Goal: Task Accomplishment & Management: Manage account settings

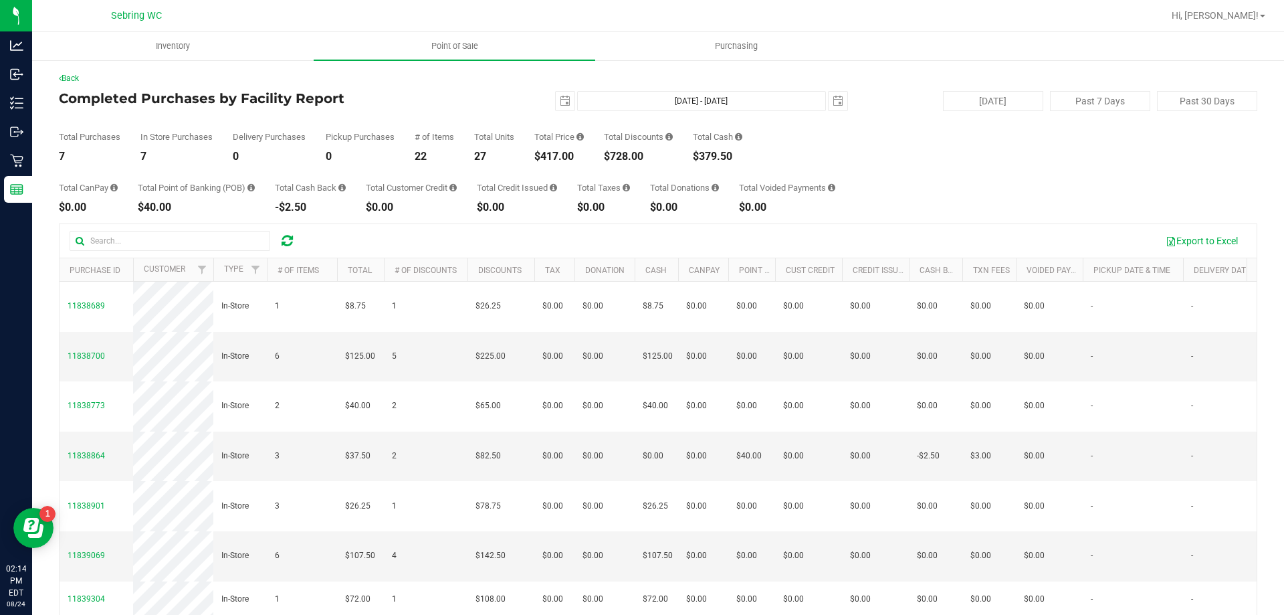
click at [290, 235] on icon at bounding box center [287, 240] width 11 height 13
click at [1178, 250] on button "Export to Excel" at bounding box center [1202, 240] width 90 height 23
click at [292, 237] on icon at bounding box center [287, 240] width 11 height 13
click at [1194, 242] on button "Export to Excel" at bounding box center [1202, 240] width 90 height 23
drag, startPoint x: 916, startPoint y: 181, endPoint x: 891, endPoint y: 177, distance: 25.0
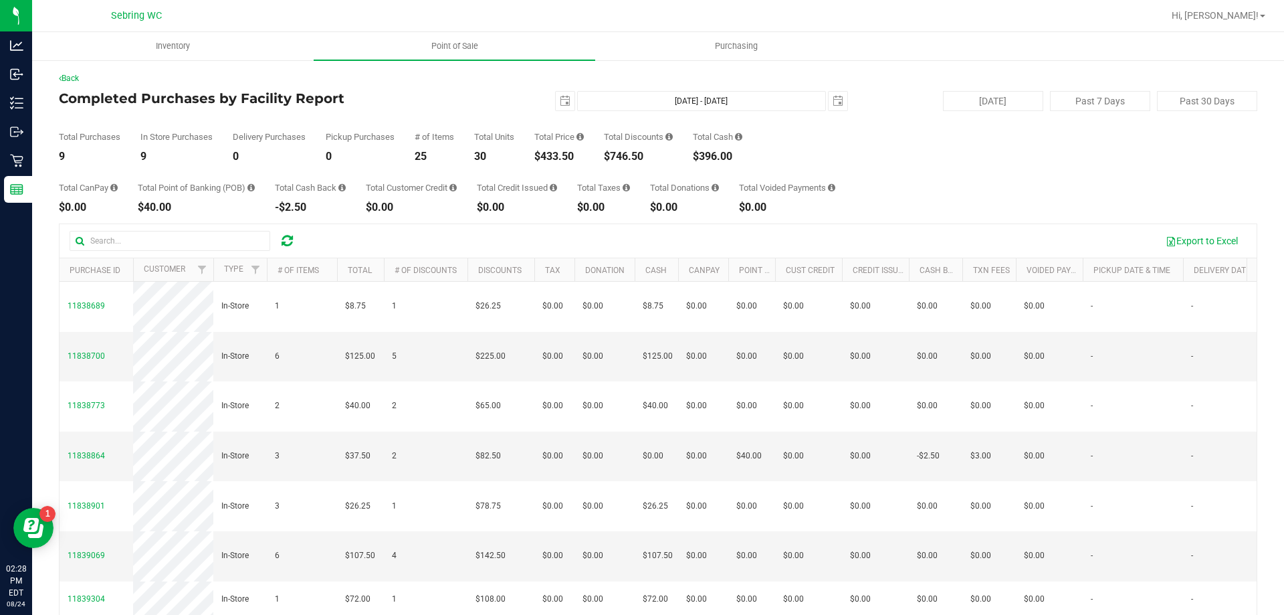
click at [916, 181] on div "Total CanPay $0.00 Total Point of Banking (POB) $40.00 Total Cash Back -$2.50 T…" at bounding box center [658, 187] width 1199 height 51
click at [289, 244] on icon at bounding box center [287, 240] width 11 height 13
click at [1170, 244] on button "Export to Excel" at bounding box center [1202, 240] width 90 height 23
click at [284, 237] on icon at bounding box center [287, 240] width 11 height 13
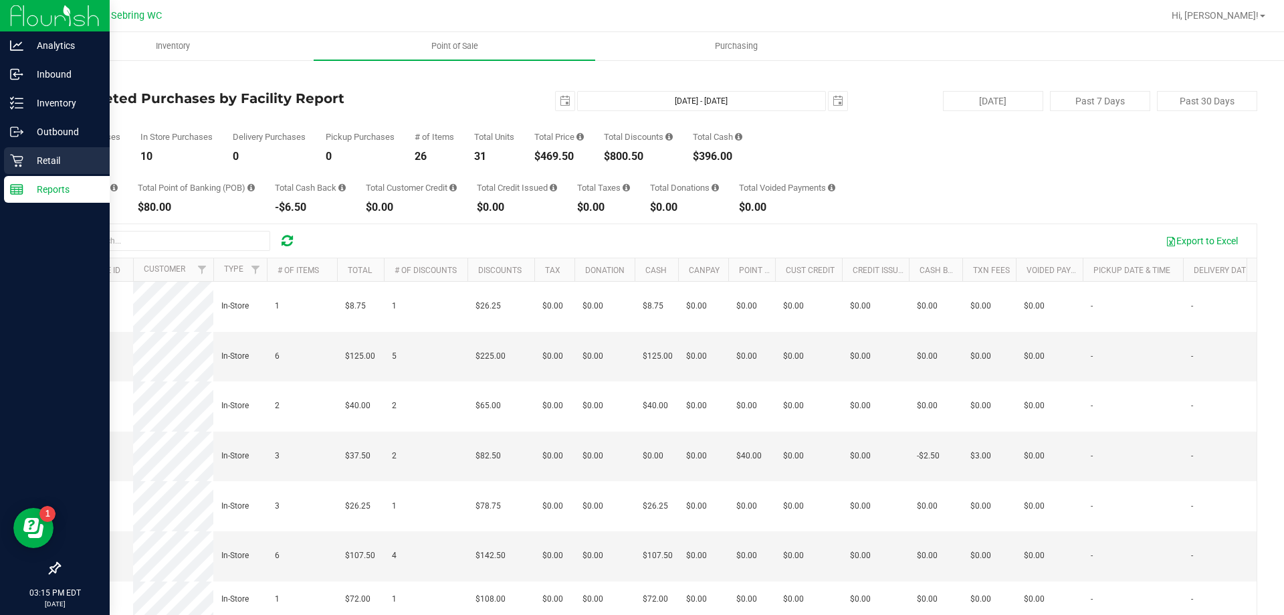
click at [18, 163] on icon at bounding box center [16, 161] width 13 height 13
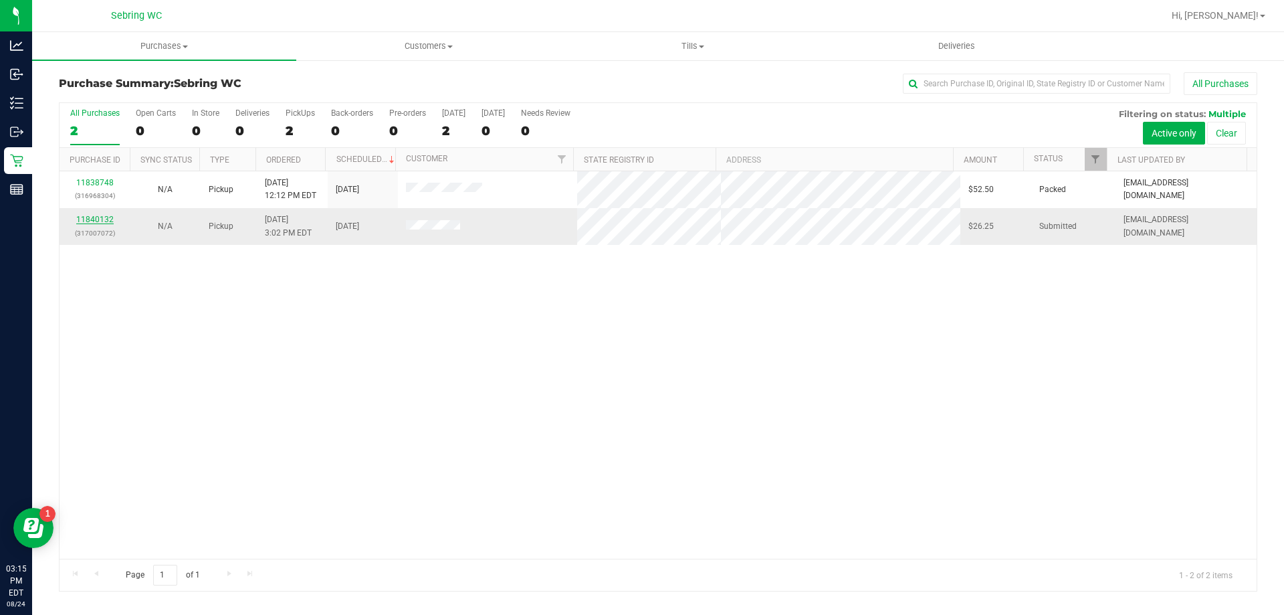
click at [100, 221] on link "11840132" at bounding box center [94, 219] width 37 height 9
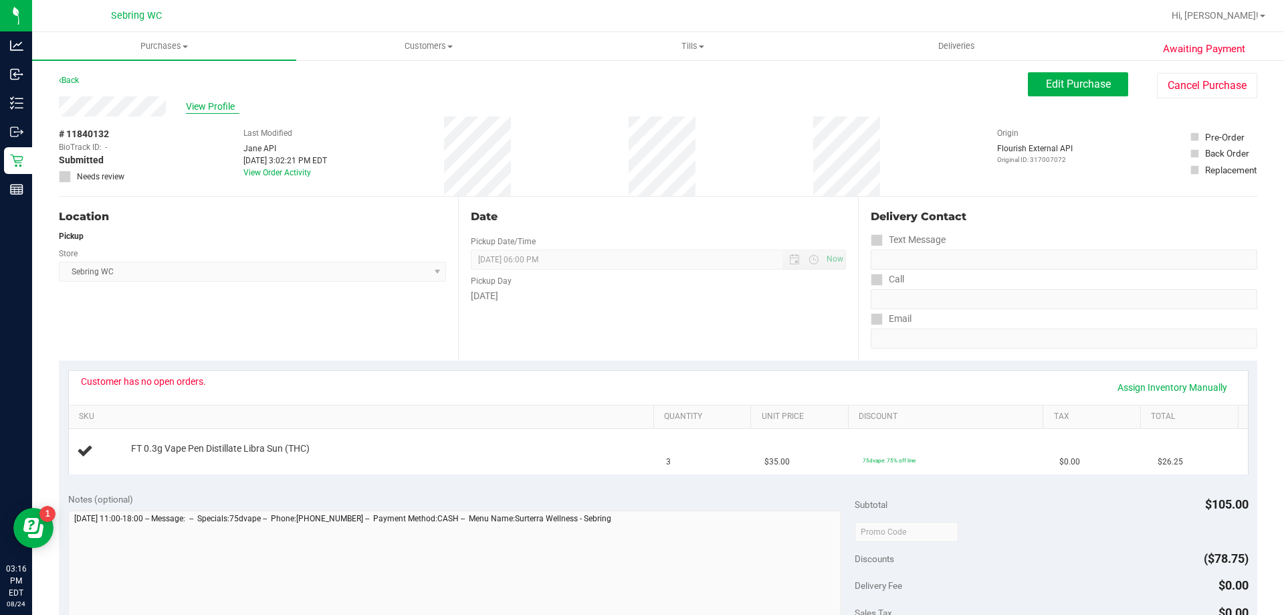
click at [227, 103] on span "View Profile" at bounding box center [213, 107] width 54 height 14
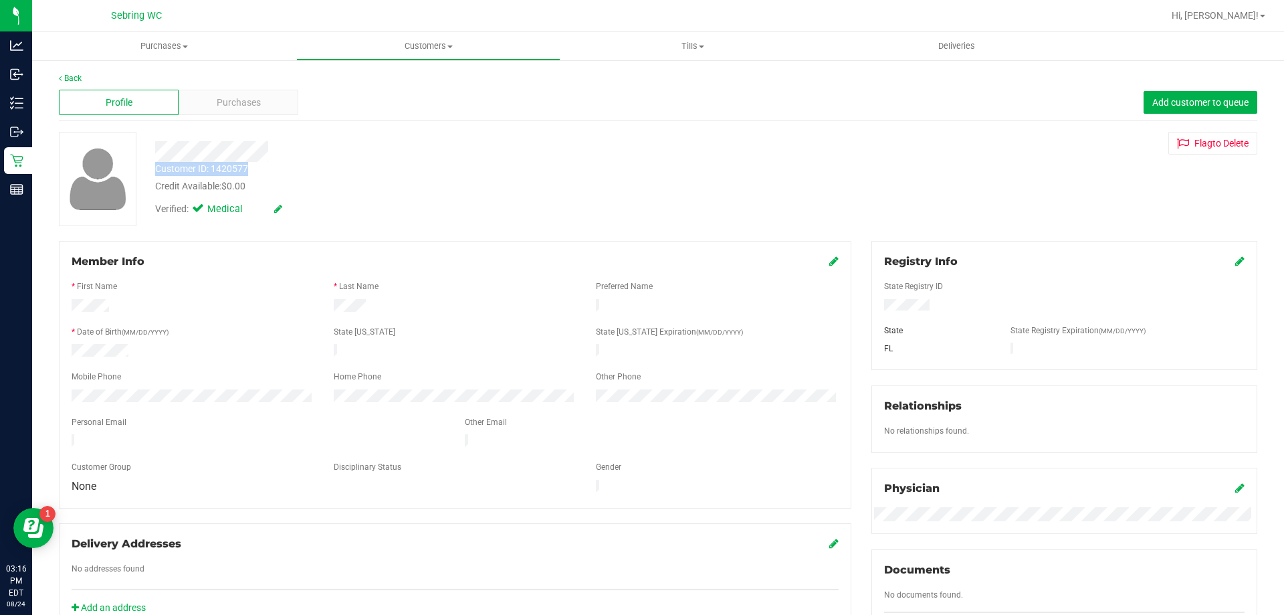
drag, startPoint x: 149, startPoint y: 169, endPoint x: 282, endPoint y: 169, distance: 132.5
click at [282, 169] on div "Customer ID: 1420577 Credit Available: $0.00" at bounding box center [449, 177] width 609 height 31
copy div "Customer ID: 1420577"
click at [67, 78] on link "Back" at bounding box center [70, 78] width 23 height 9
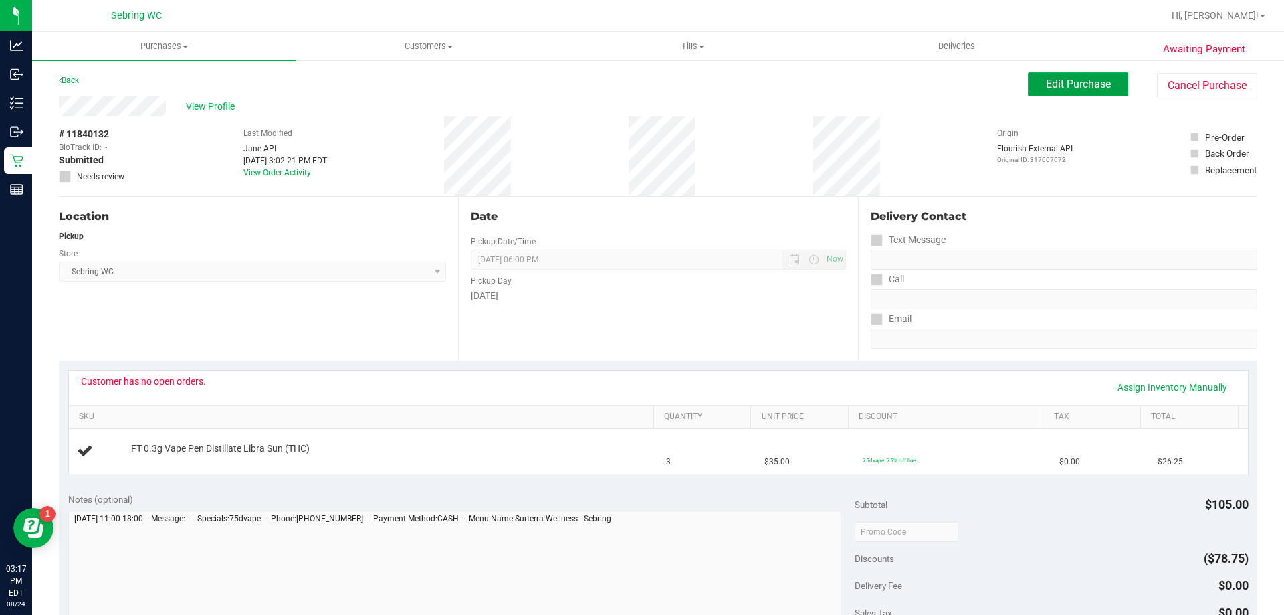
click at [1112, 86] on button "Edit Purchase" at bounding box center [1078, 84] width 100 height 24
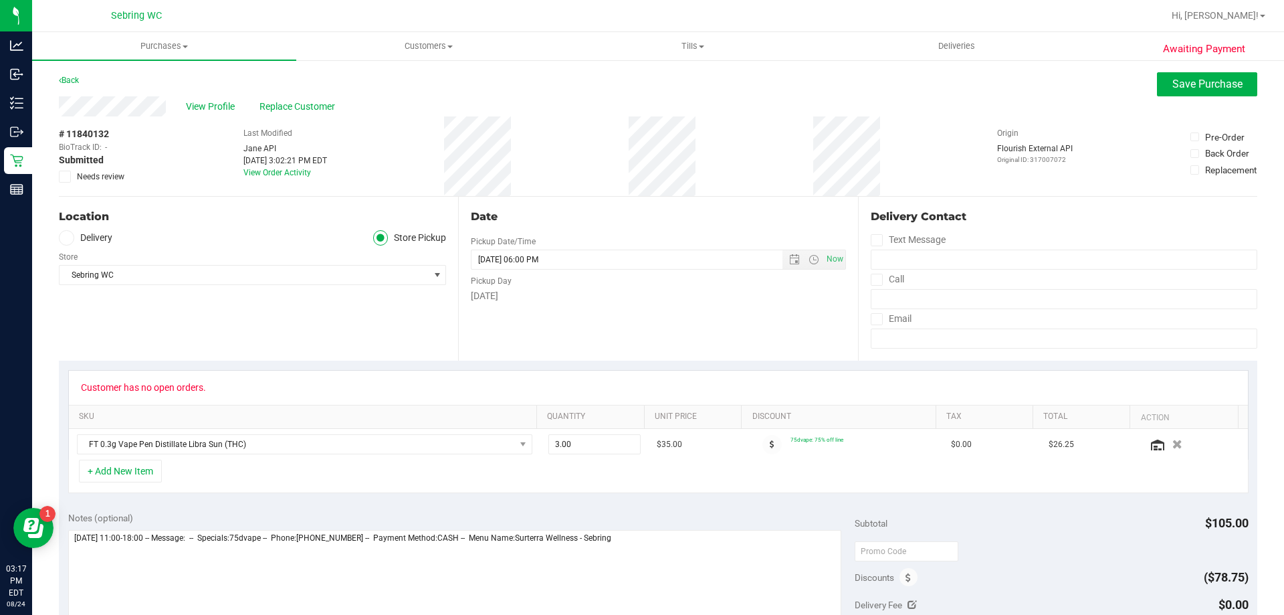
click at [64, 177] on icon at bounding box center [65, 177] width 9 height 0
click at [0, 0] on input "Needs review" at bounding box center [0, 0] width 0 height 0
click at [1179, 77] on button "Save Purchase" at bounding box center [1207, 84] width 100 height 24
